Goal: Information Seeking & Learning: Learn about a topic

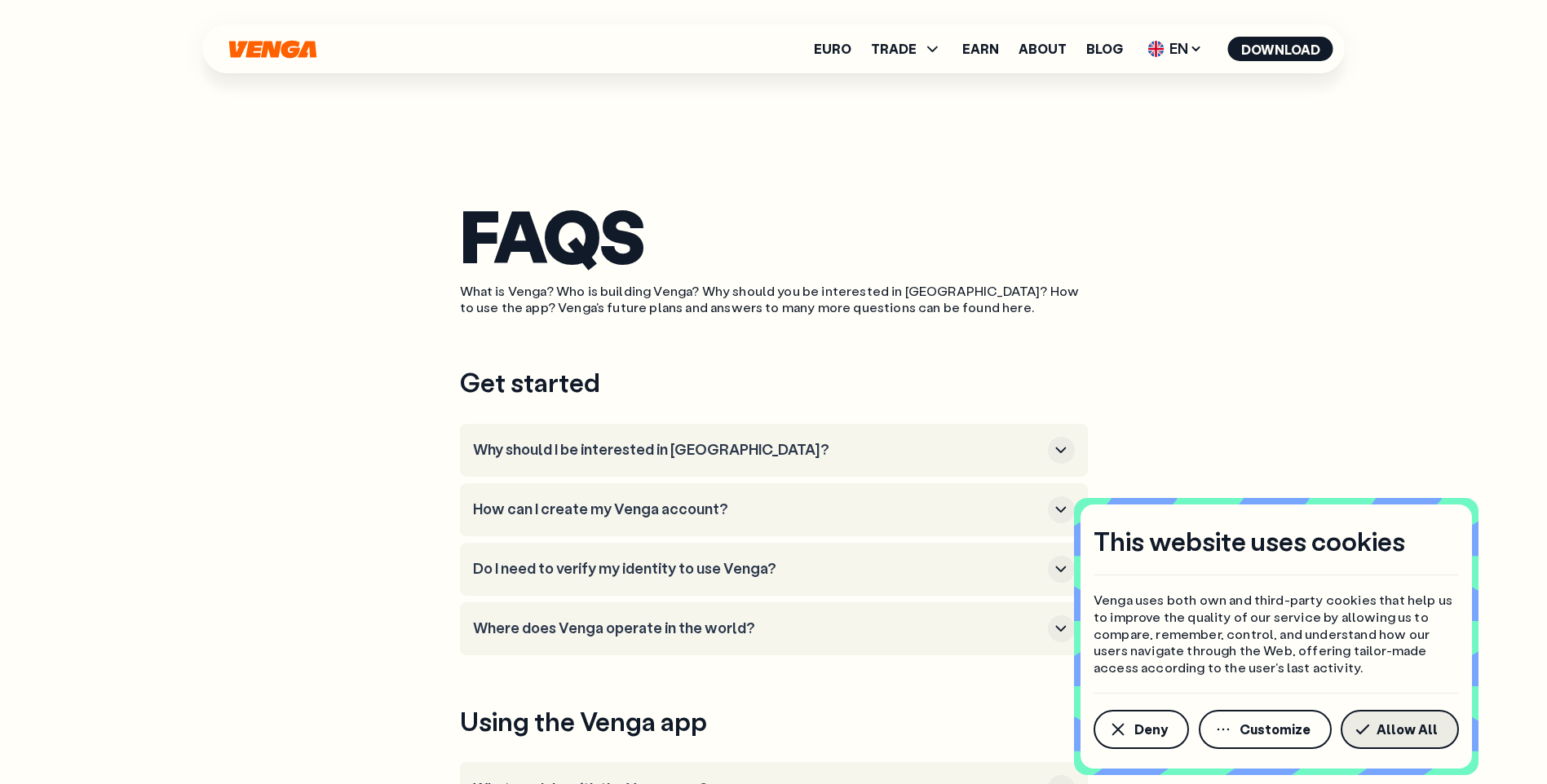
click at [1403, 736] on span "Allow All" at bounding box center [1407, 730] width 61 height 13
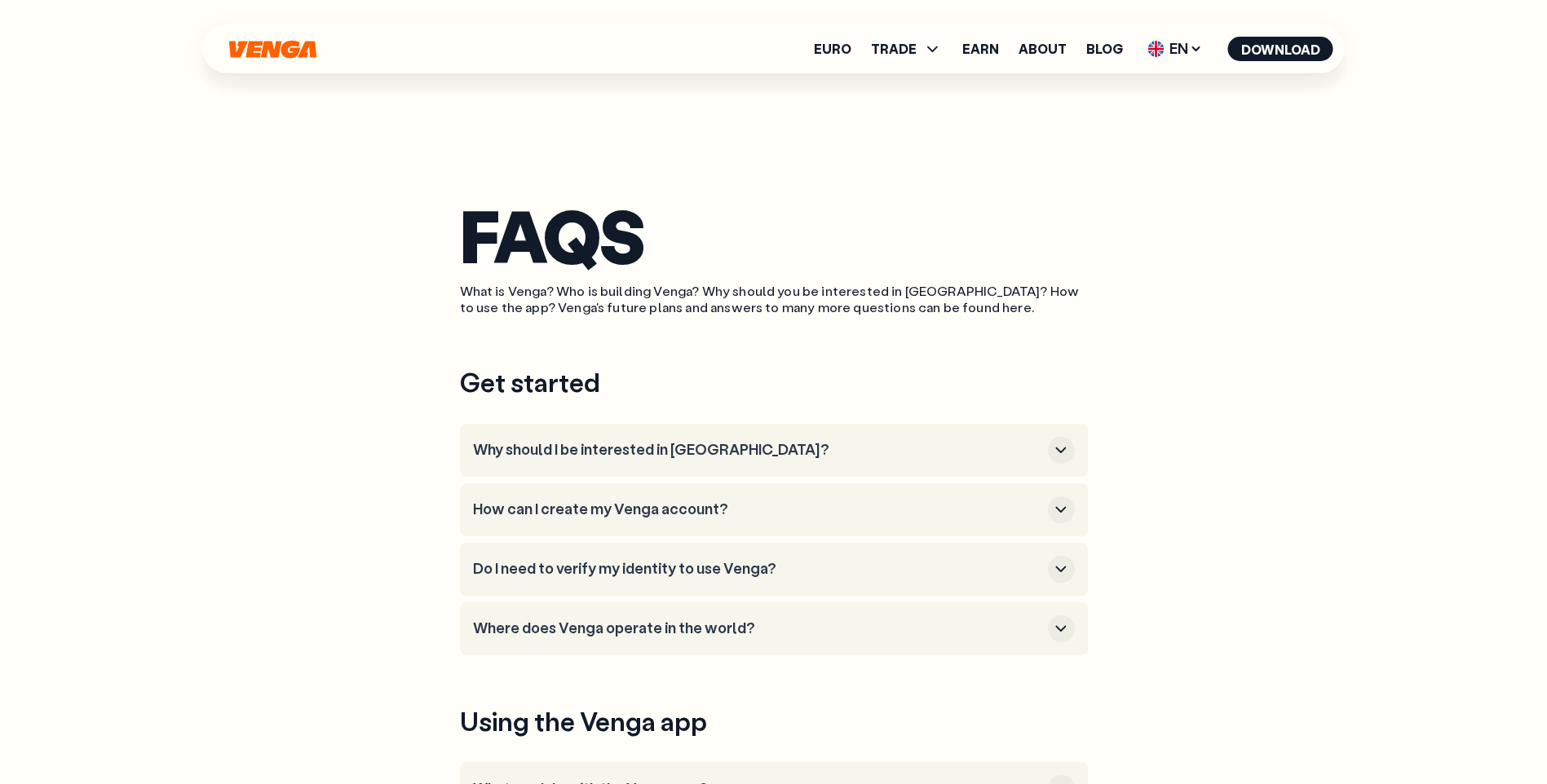
click at [1066, 450] on icon "button" at bounding box center [1061, 450] width 20 height 20
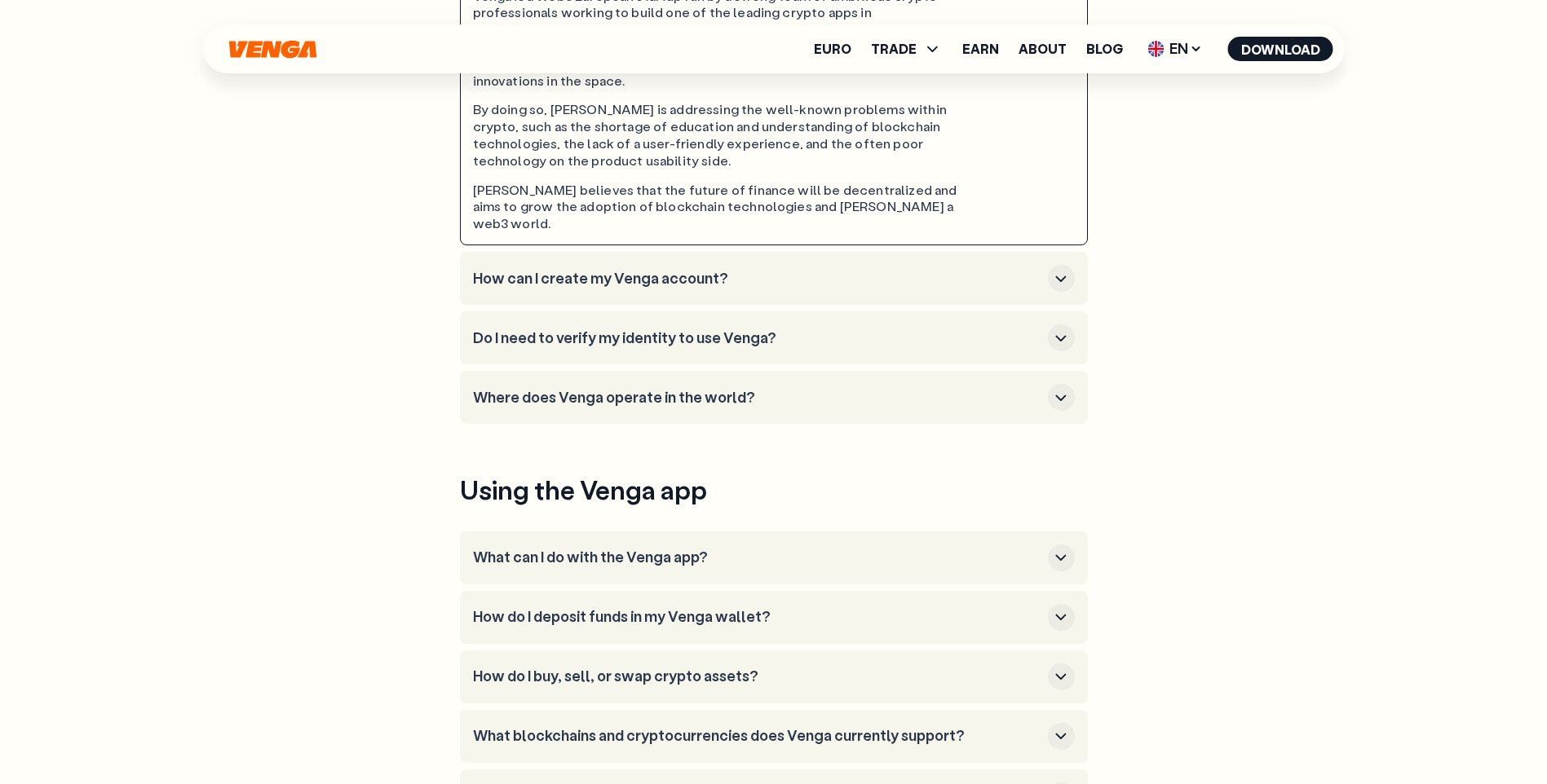
scroll to position [489, 0]
drag, startPoint x: 356, startPoint y: 246, endPoint x: 307, endPoint y: 248, distance: 49.0
click at [307, 248] on div "FAQS What is Venga? Who is building Venga? Why should you be interested in [GEO…" at bounding box center [774, 306] width 1175 height 1590
click at [678, 329] on h3 "Do I need to verify my identity to use Venga?" at bounding box center [756, 338] width 568 height 18
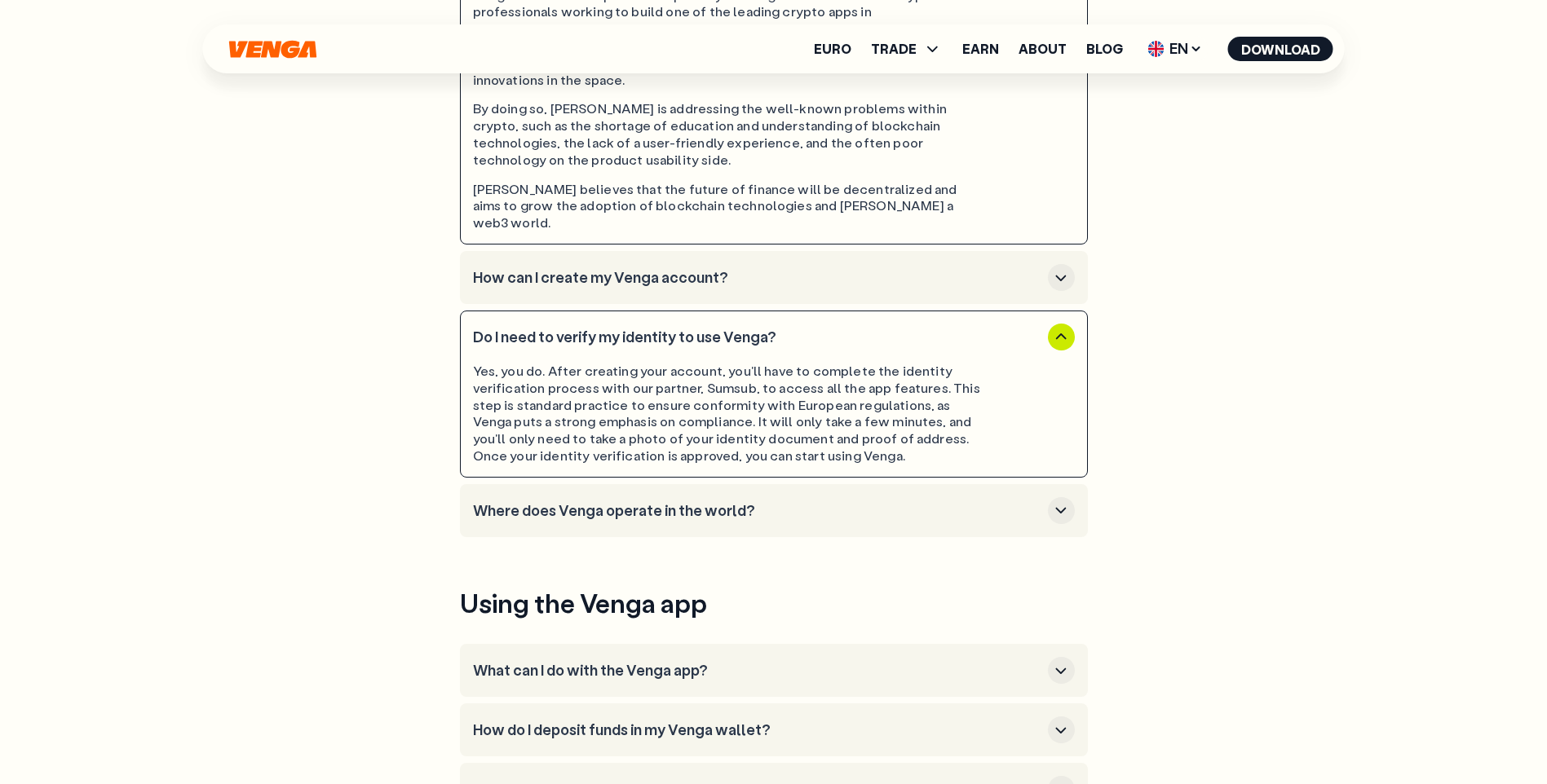
drag, startPoint x: 1187, startPoint y: 451, endPoint x: 958, endPoint y: 536, distance: 244.3
click at [958, 536] on section "FAQS What is Venga? Who is building Venga? Why should you be interested in [GEO…" at bounding box center [774, 363] width 628 height 1703
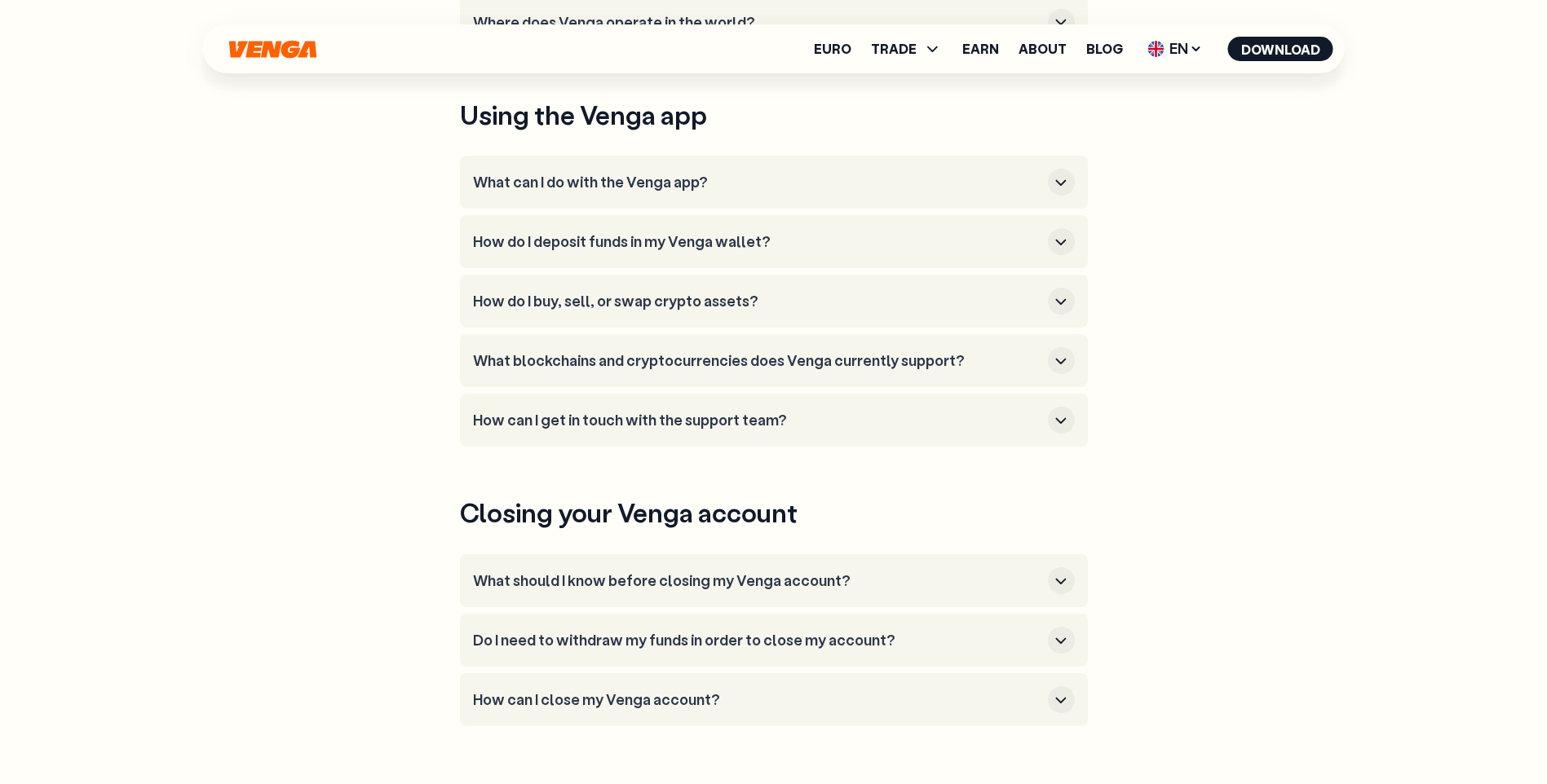
scroll to position [978, 0]
click at [1072, 168] on div "button" at bounding box center [1062, 182] width 27 height 27
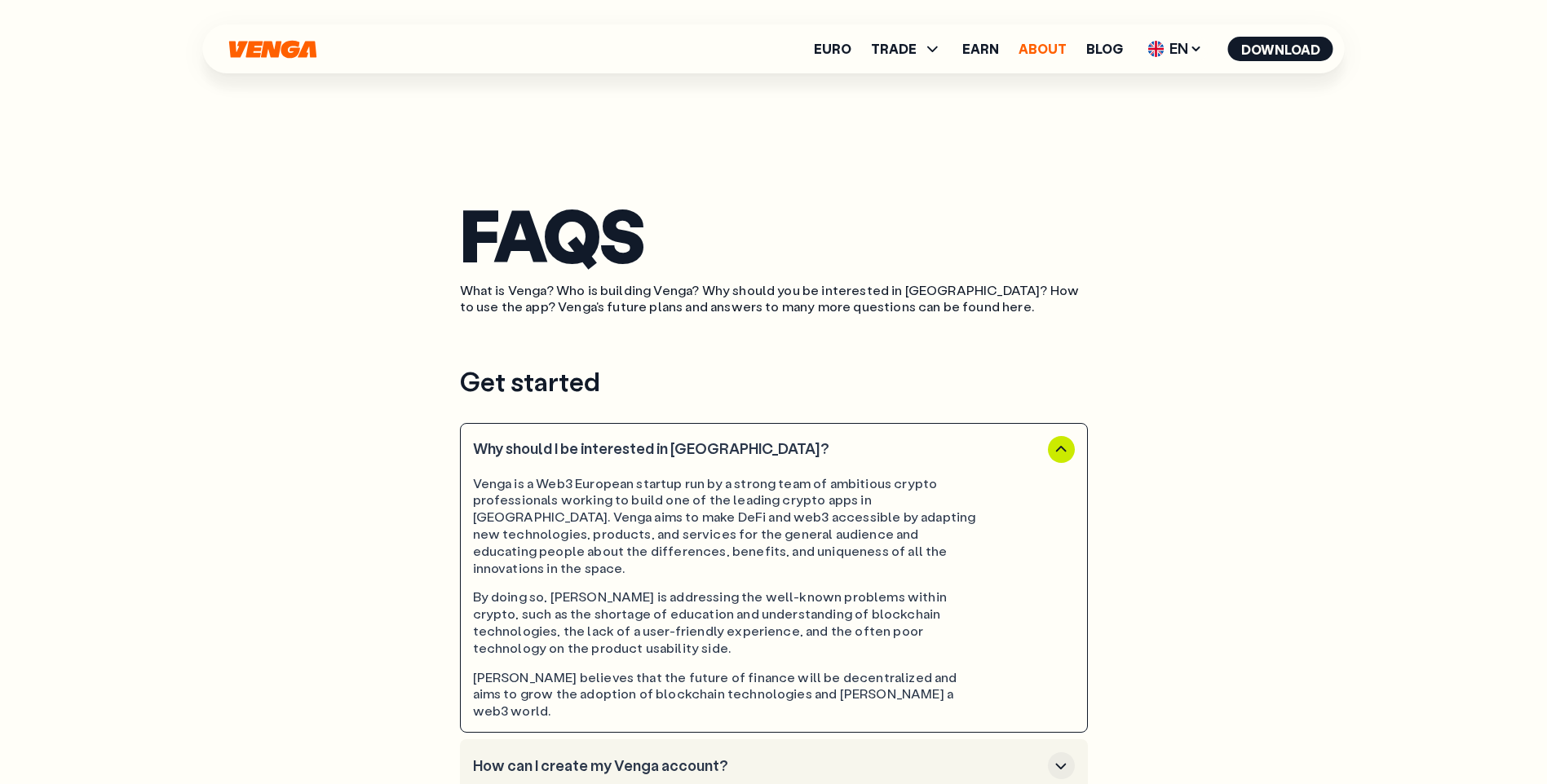
scroll to position [0, 0]
click at [1045, 49] on link "About" at bounding box center [1042, 49] width 48 height 13
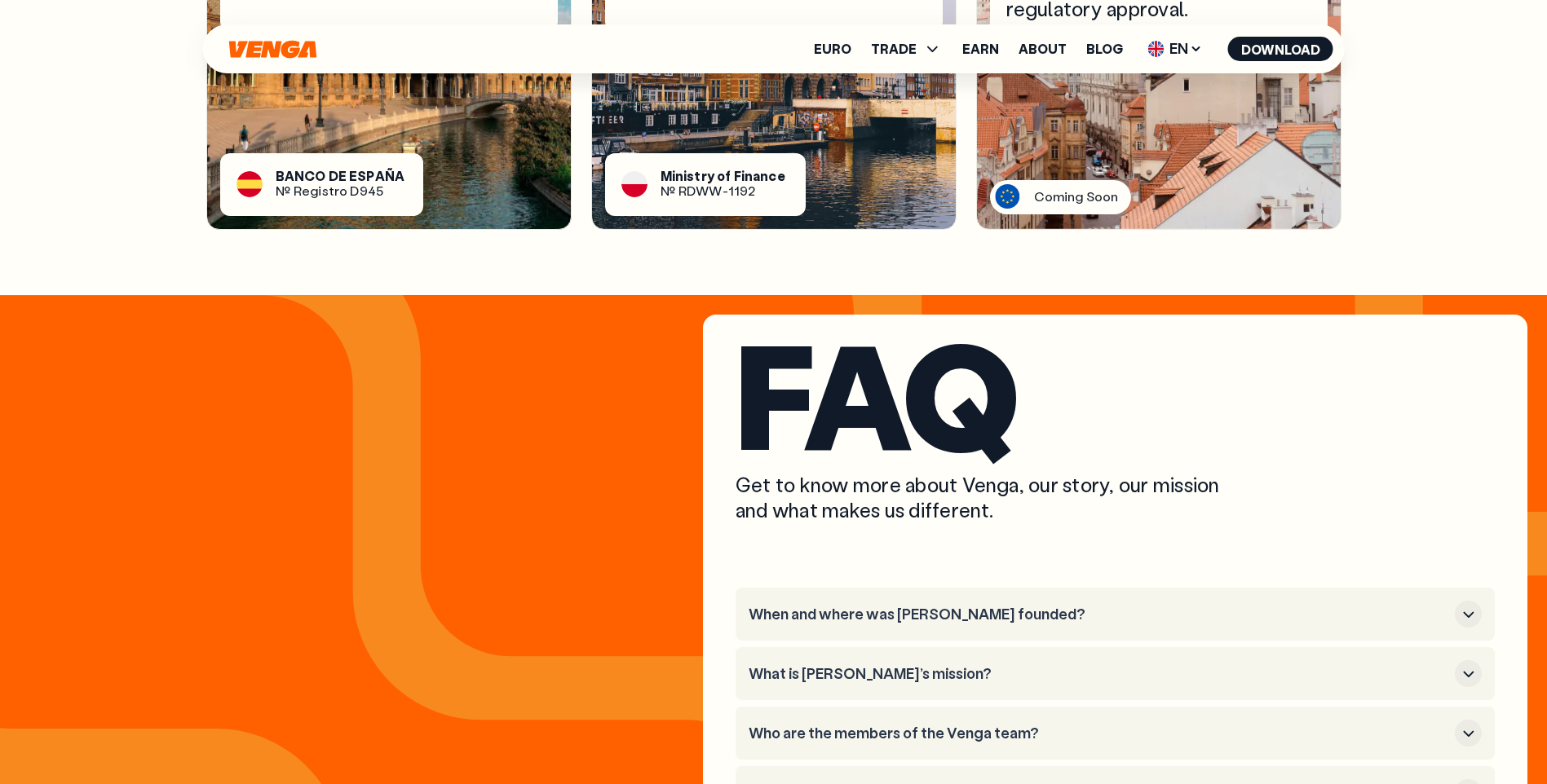
scroll to position [6550, 0]
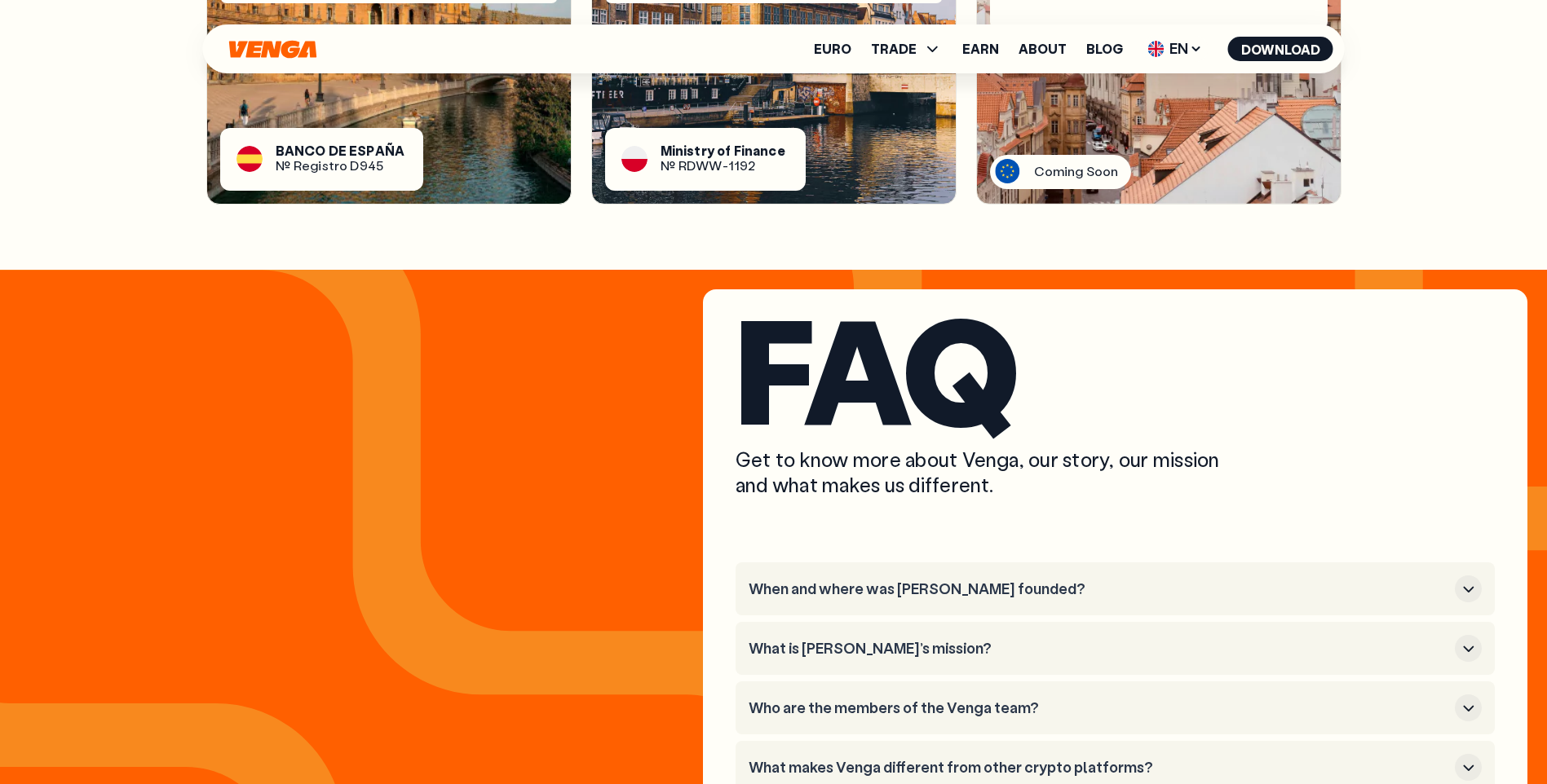
click at [353, 154] on div "B A N C O D E E S P A Ñ A № R e g i s t r o D 9 4 5" at bounding box center [323, 159] width 204 height 62
click at [353, 145] on span "E" at bounding box center [352, 151] width 8 height 13
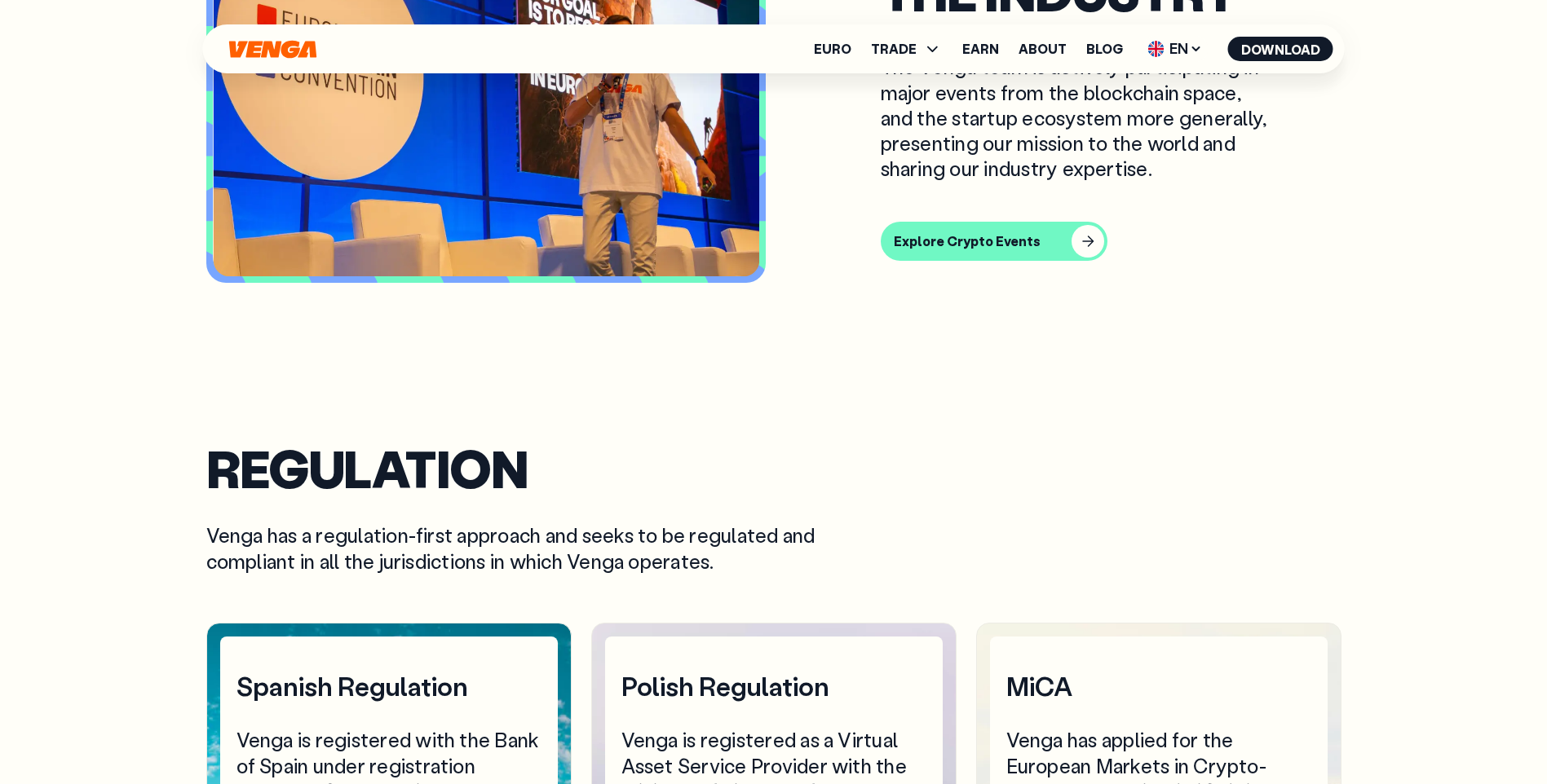
scroll to position [0, 0]
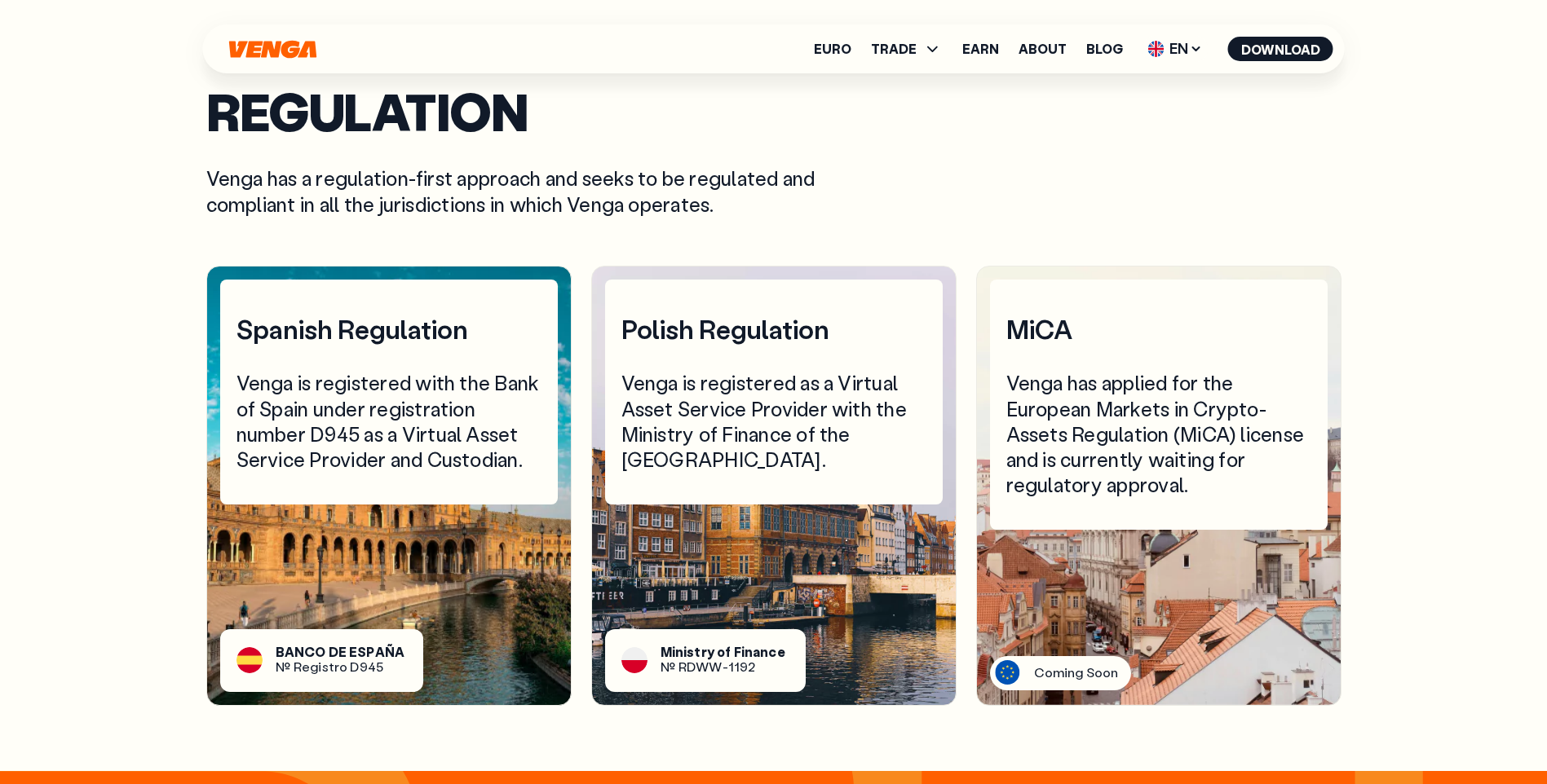
click at [354, 393] on div "Venga is registered with the Bank of Spain under registration number D945 as a …" at bounding box center [389, 421] width 305 height 102
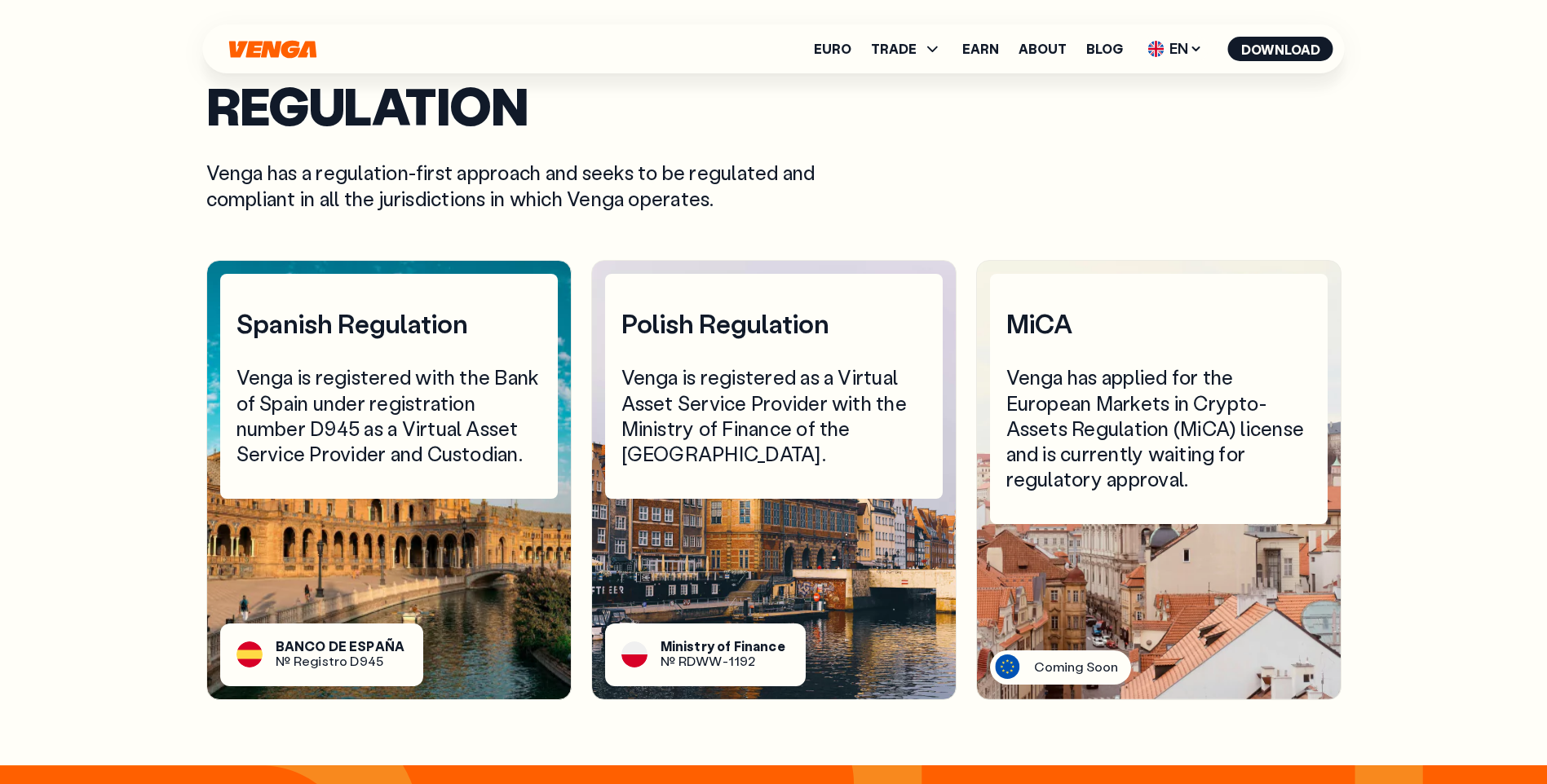
scroll to position [5446, 0]
click at [314, 652] on span "g" at bounding box center [314, 660] width 8 height 17
click at [1056, 51] on link "About" at bounding box center [1042, 49] width 48 height 13
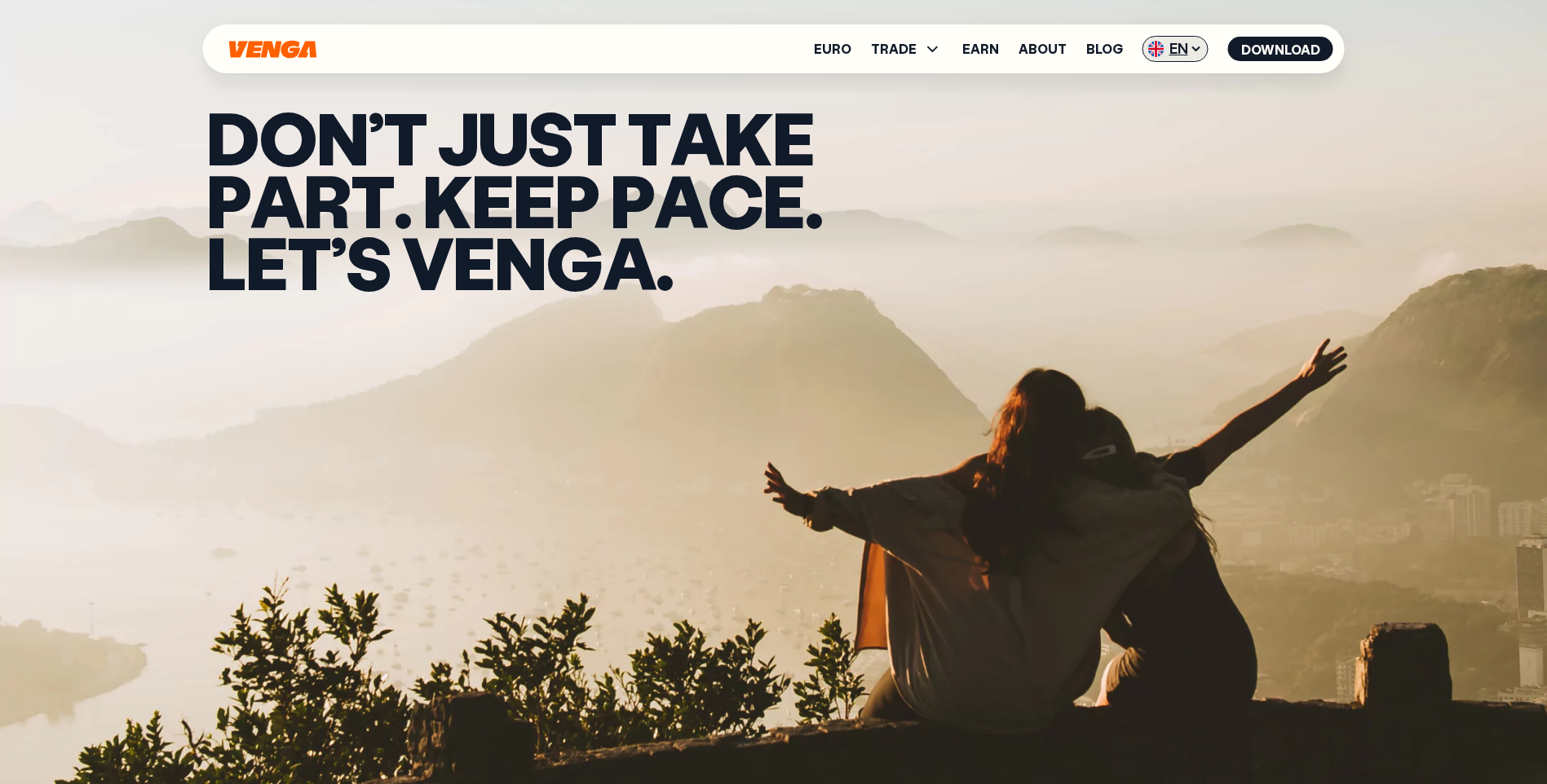
click at [1175, 51] on span "EN" at bounding box center [1175, 49] width 66 height 26
click at [1058, 46] on link "About" at bounding box center [1042, 49] width 48 height 13
click at [1039, 54] on link "About" at bounding box center [1042, 49] width 48 height 13
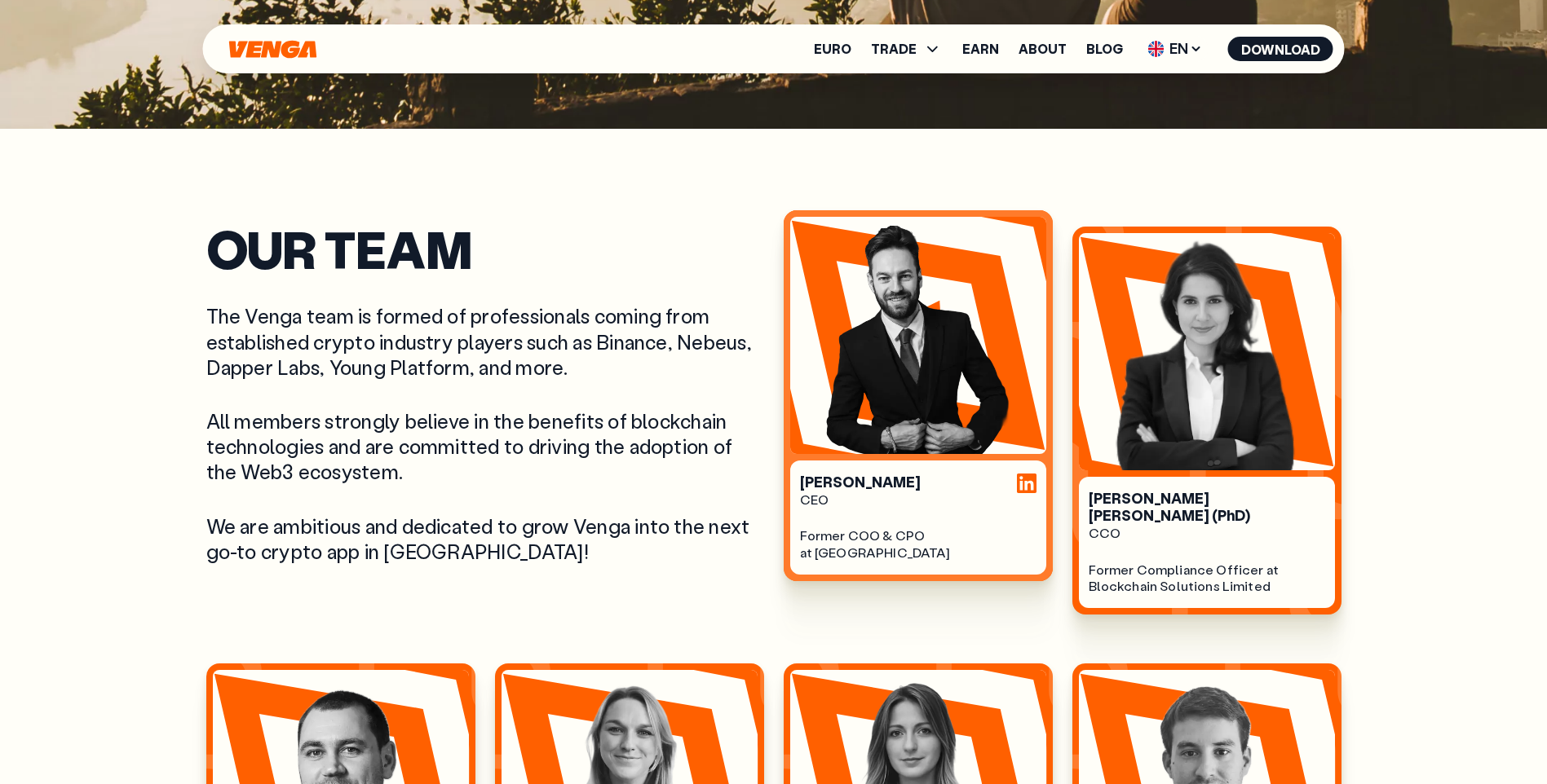
click at [843, 422] on img at bounding box center [918, 335] width 256 height 238
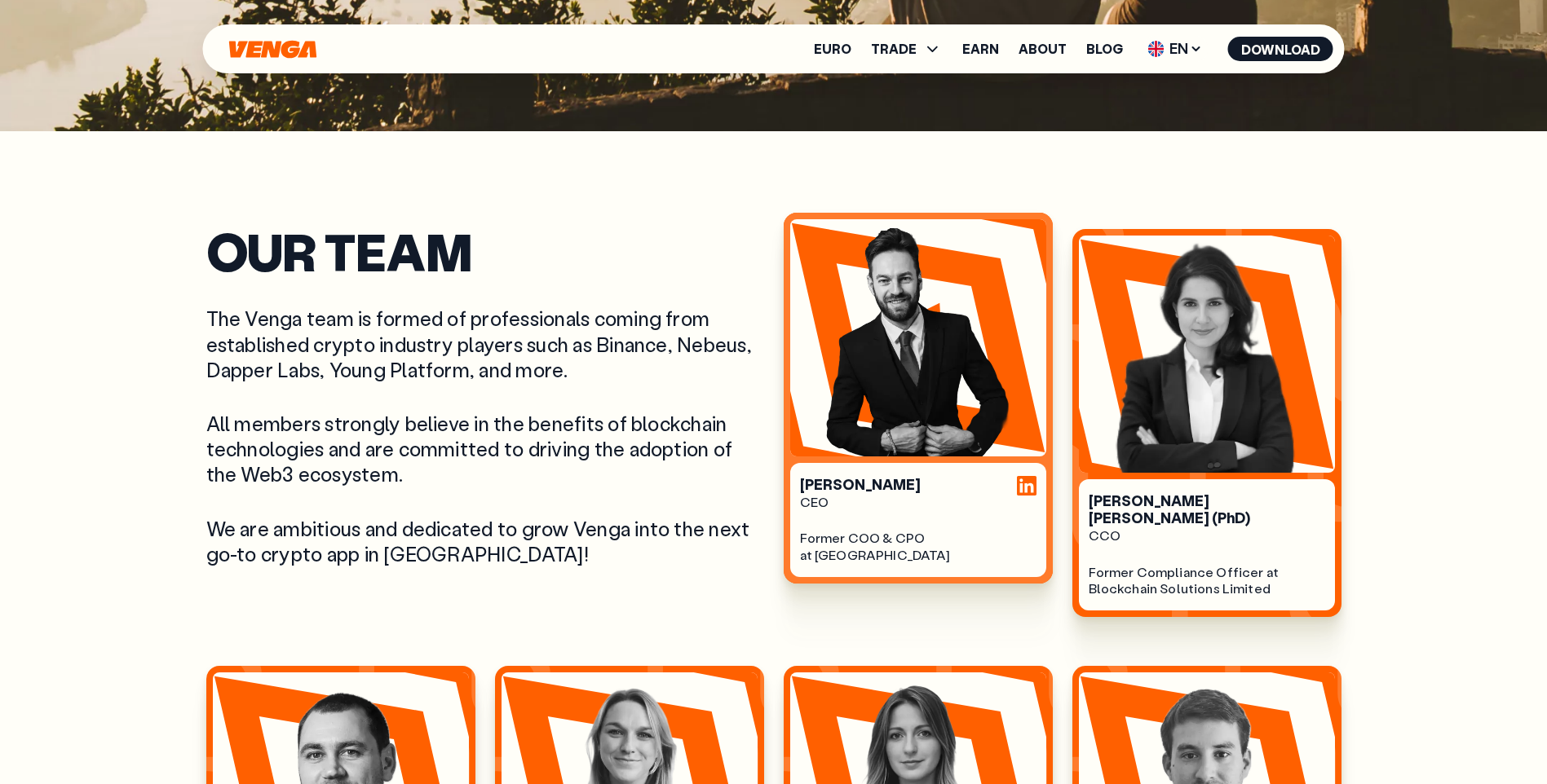
scroll to position [652, 0]
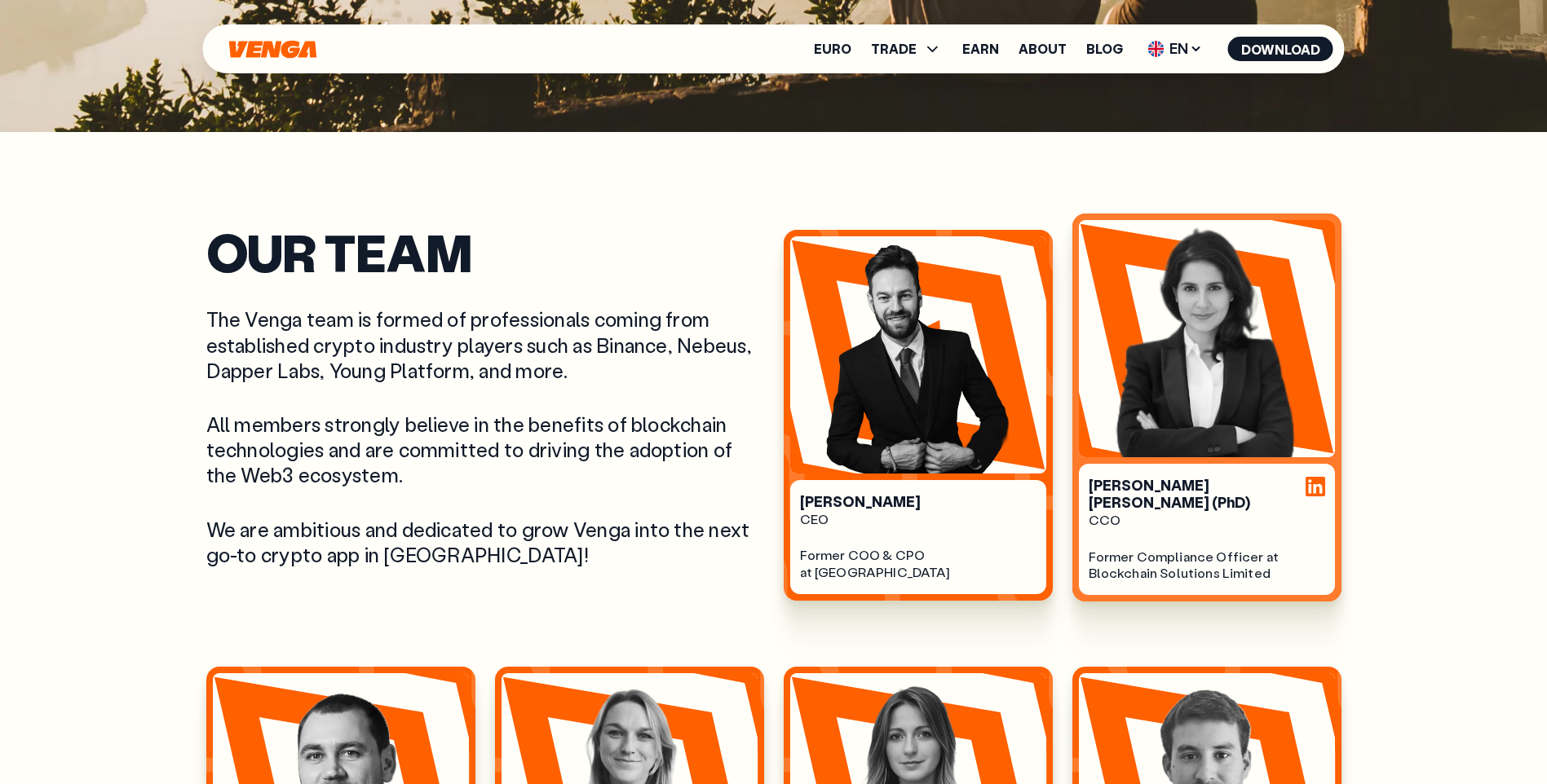
click at [1250, 548] on div "Former Compliance Officer at Blockchain Solutions Limited" at bounding box center [1207, 565] width 237 height 34
